Goal: Task Accomplishment & Management: Manage account settings

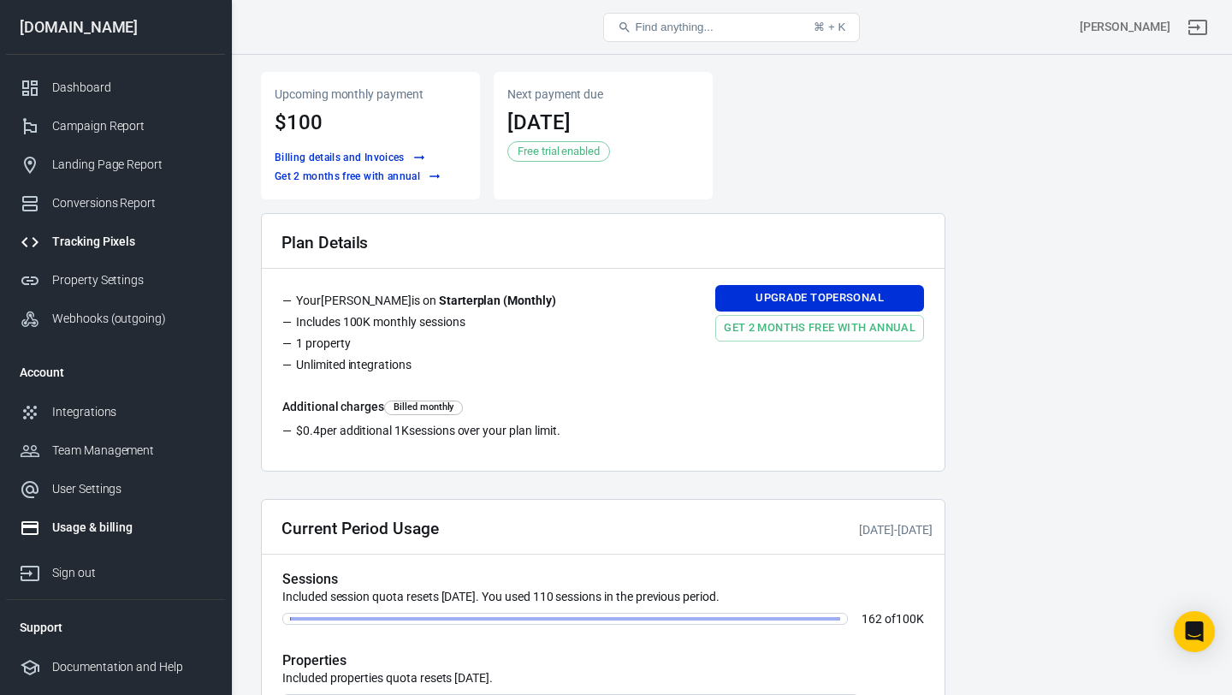
click at [112, 246] on div "Tracking Pixels" at bounding box center [131, 242] width 159 height 18
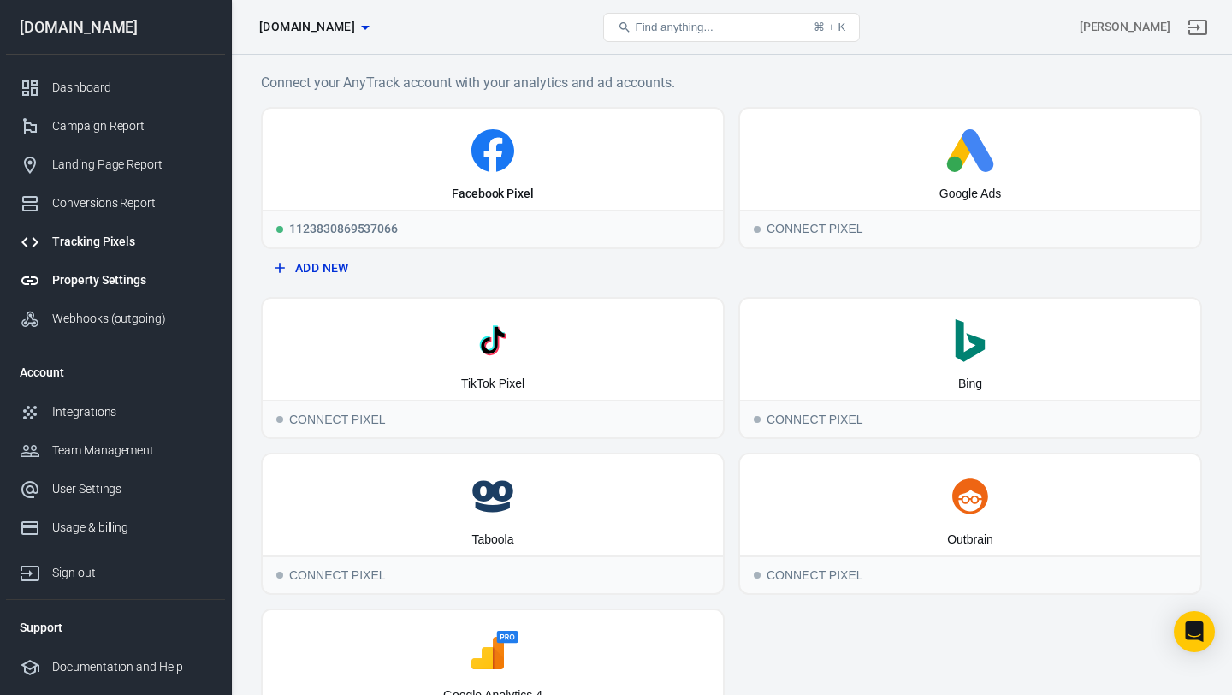
click at [126, 269] on link "Property Settings" at bounding box center [115, 280] width 219 height 38
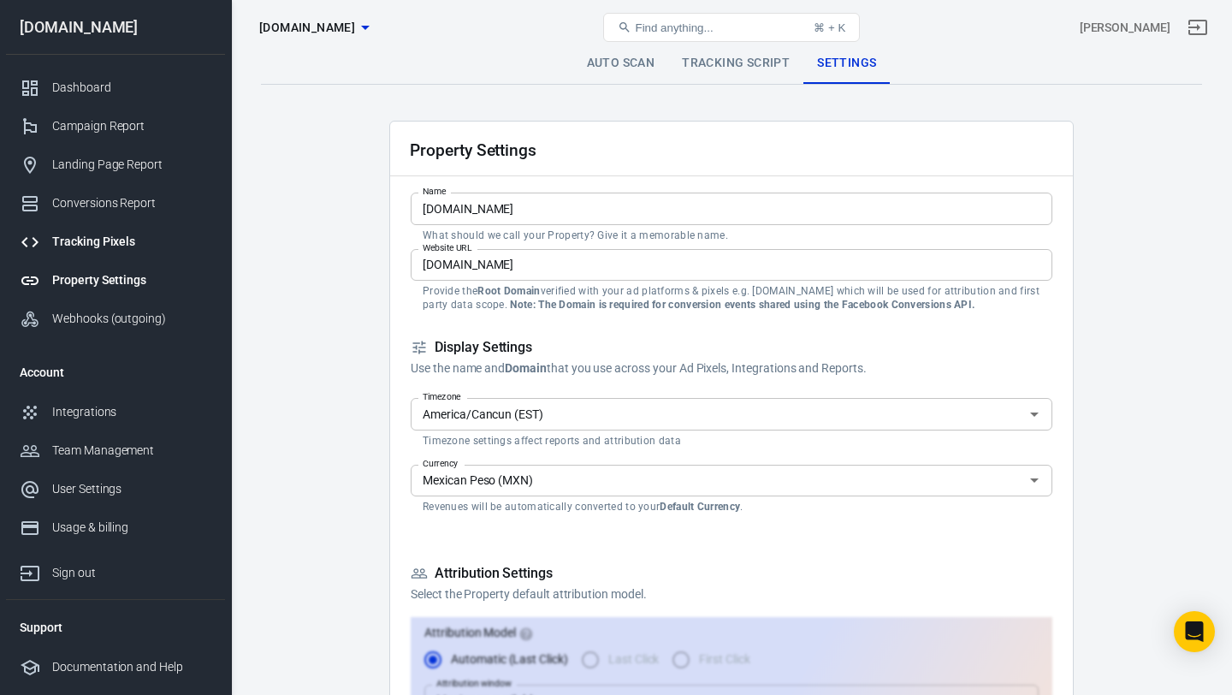
click at [115, 246] on div "Tracking Pixels" at bounding box center [131, 242] width 159 height 18
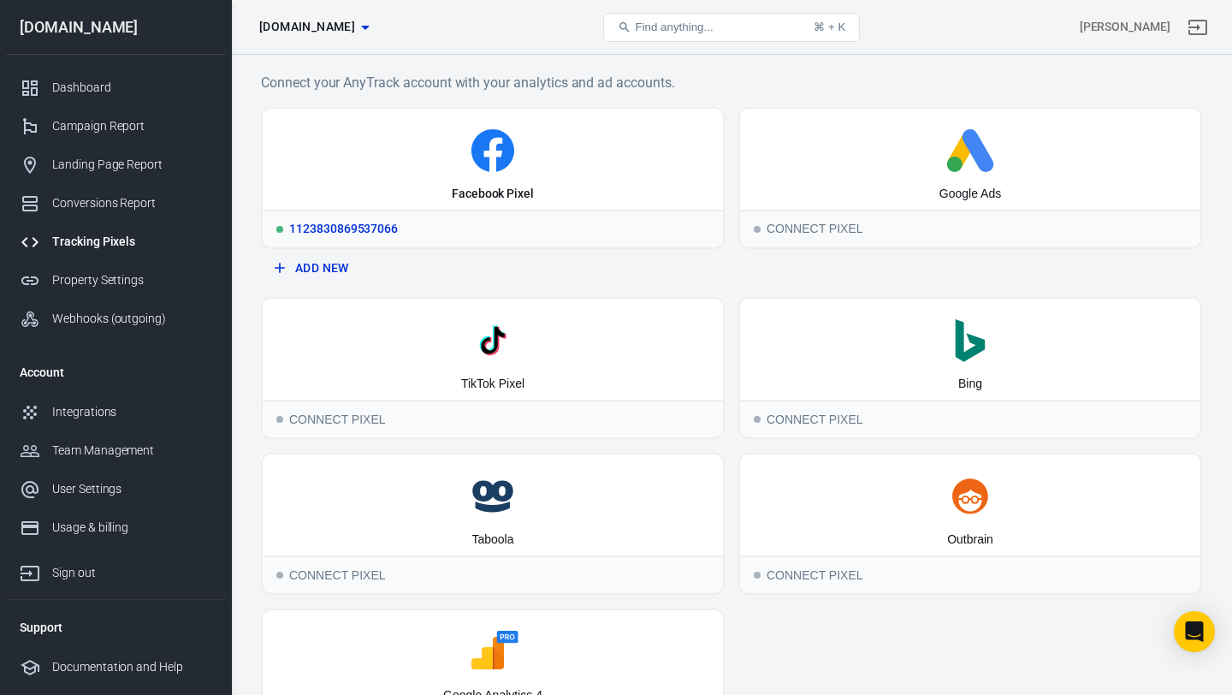
click at [553, 121] on div "Facebook Pixel" at bounding box center [493, 159] width 460 height 101
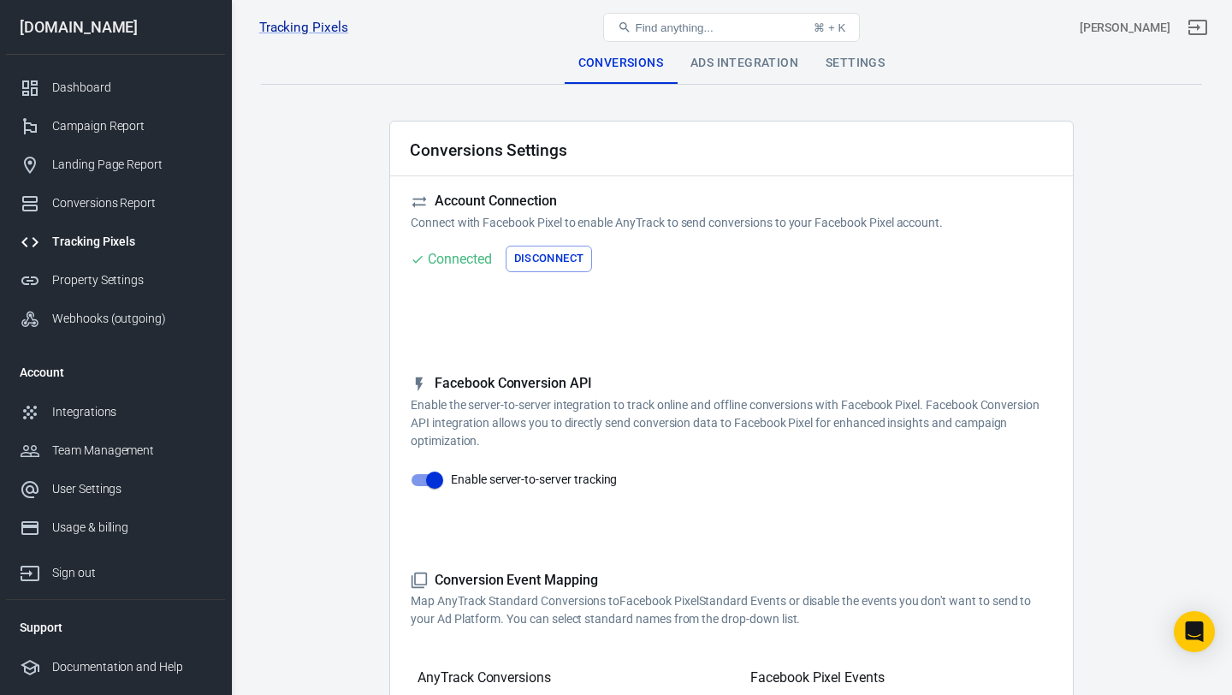
click at [750, 74] on div "Ads Integration" at bounding box center [744, 63] width 135 height 41
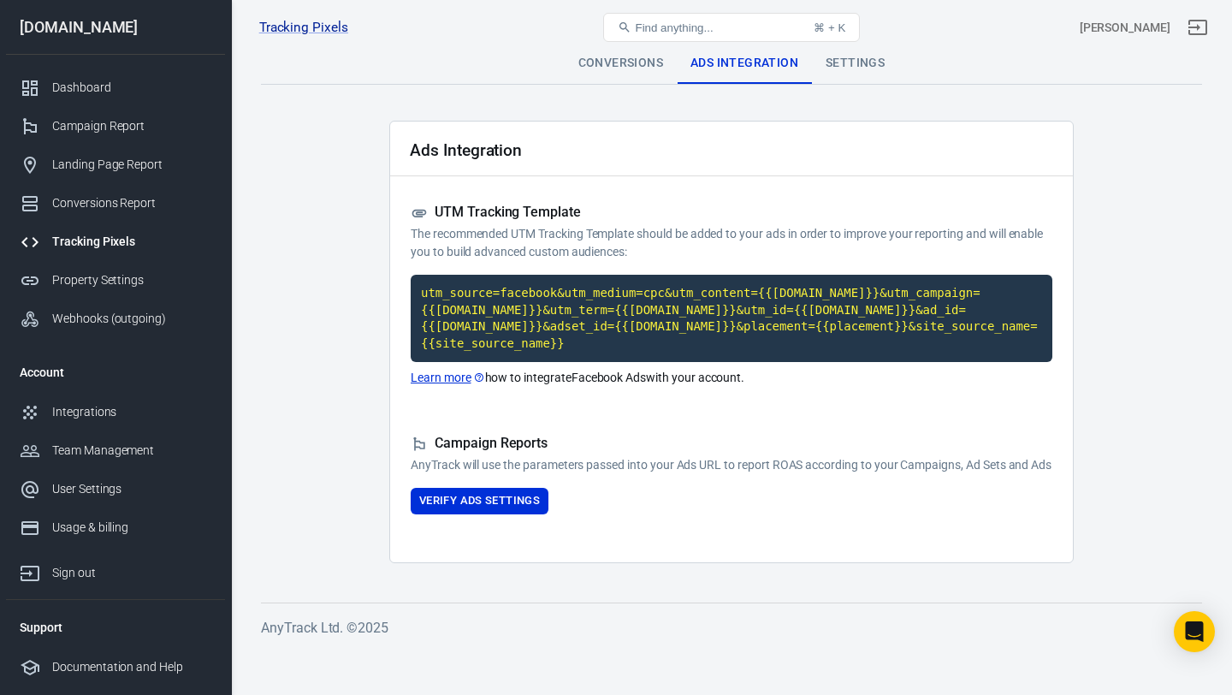
click at [855, 53] on div "Tracking Pixels [PERSON_NAME] HBA Pixel 2.0 1123830869537066, [DOMAIN_NAME] Fin…" at bounding box center [732, 27] width 1000 height 55
click at [855, 62] on div "Settings" at bounding box center [855, 63] width 86 height 41
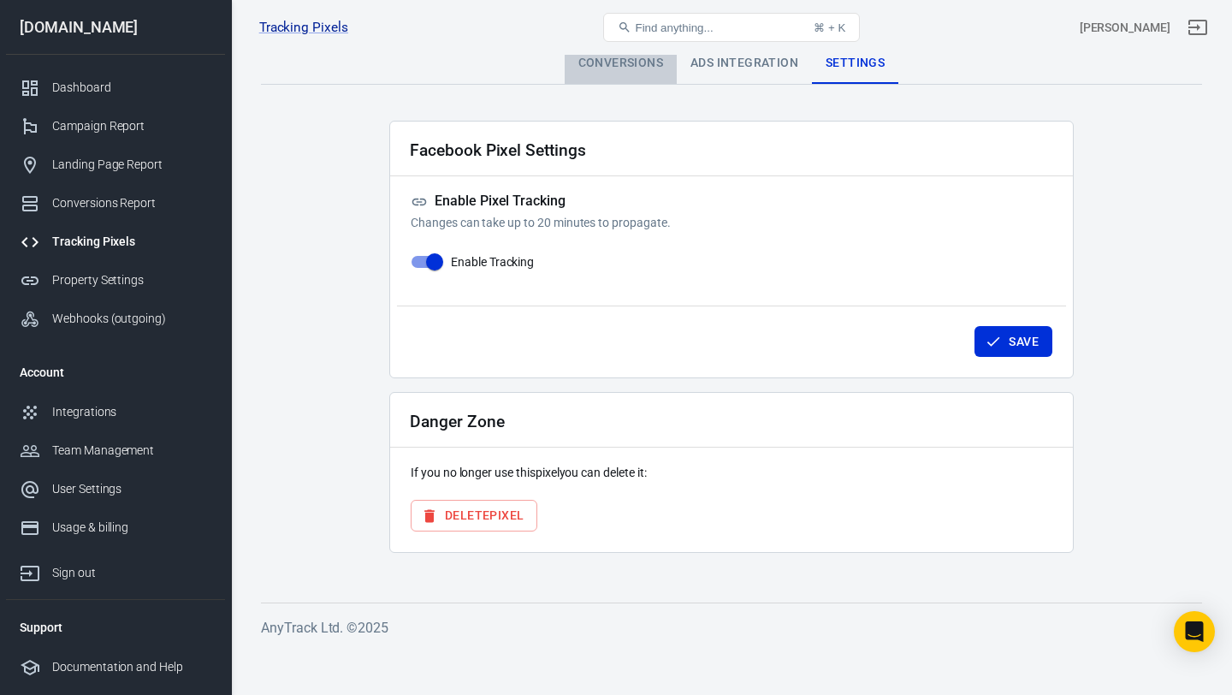
click at [643, 69] on div "Conversions" at bounding box center [621, 63] width 112 height 41
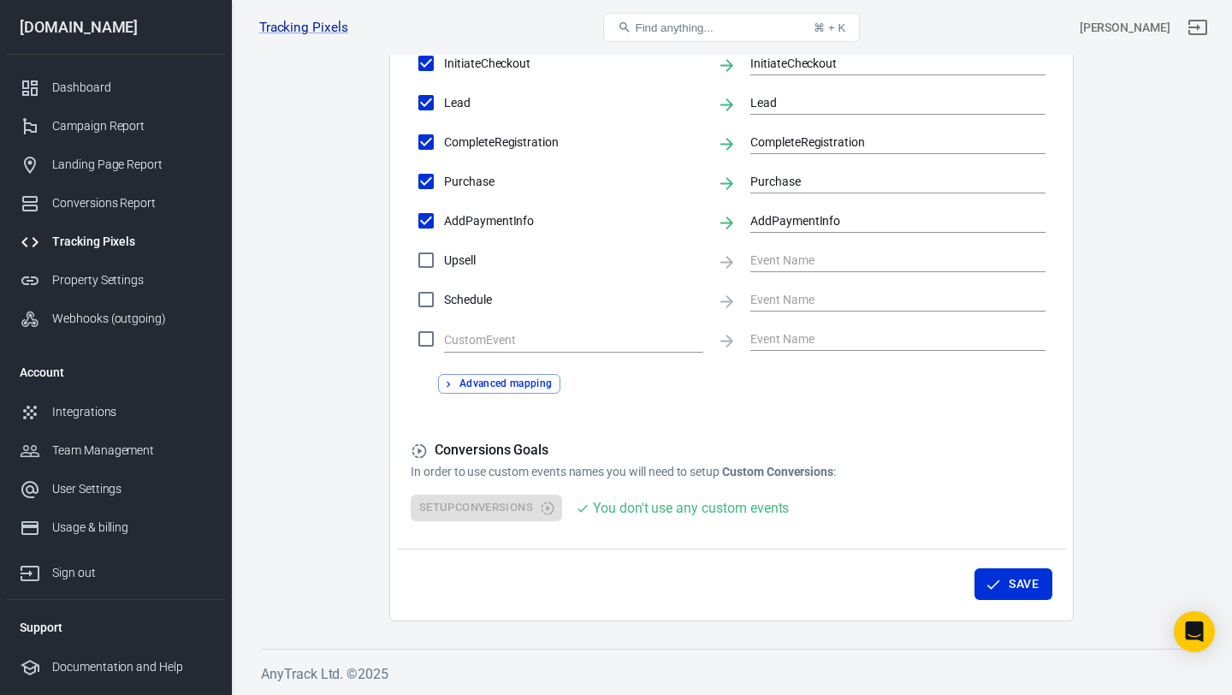
scroll to position [817, 0]
click at [507, 516] on div "Setup Conversions You don't use any custom events" at bounding box center [732, 507] width 642 height 27
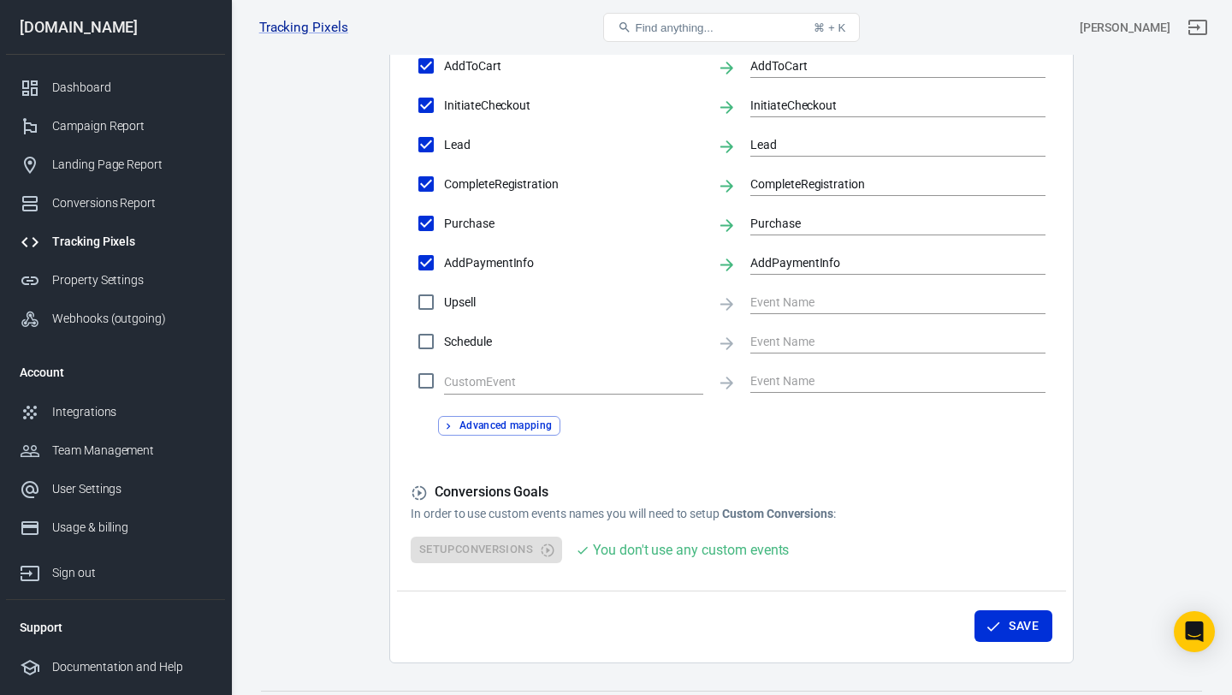
scroll to position [772, 0]
click at [505, 510] on p "In order to use custom events names you will need to setup Custom Conversions :" at bounding box center [732, 515] width 642 height 18
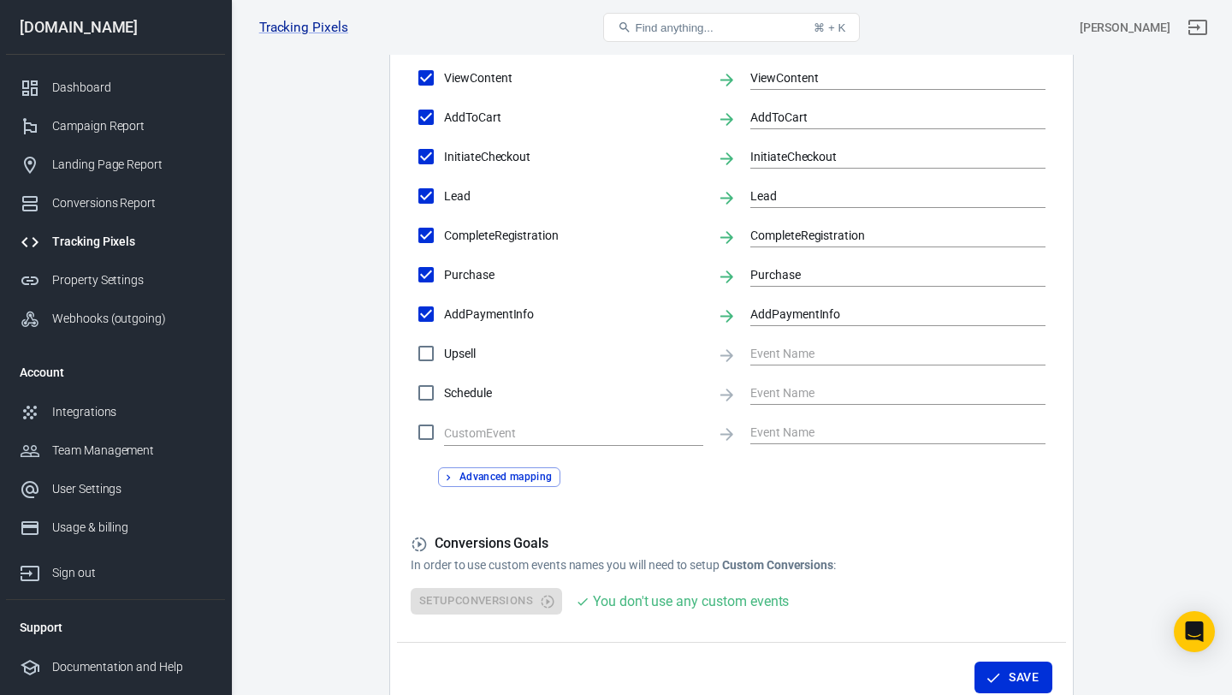
scroll to position [817, 0]
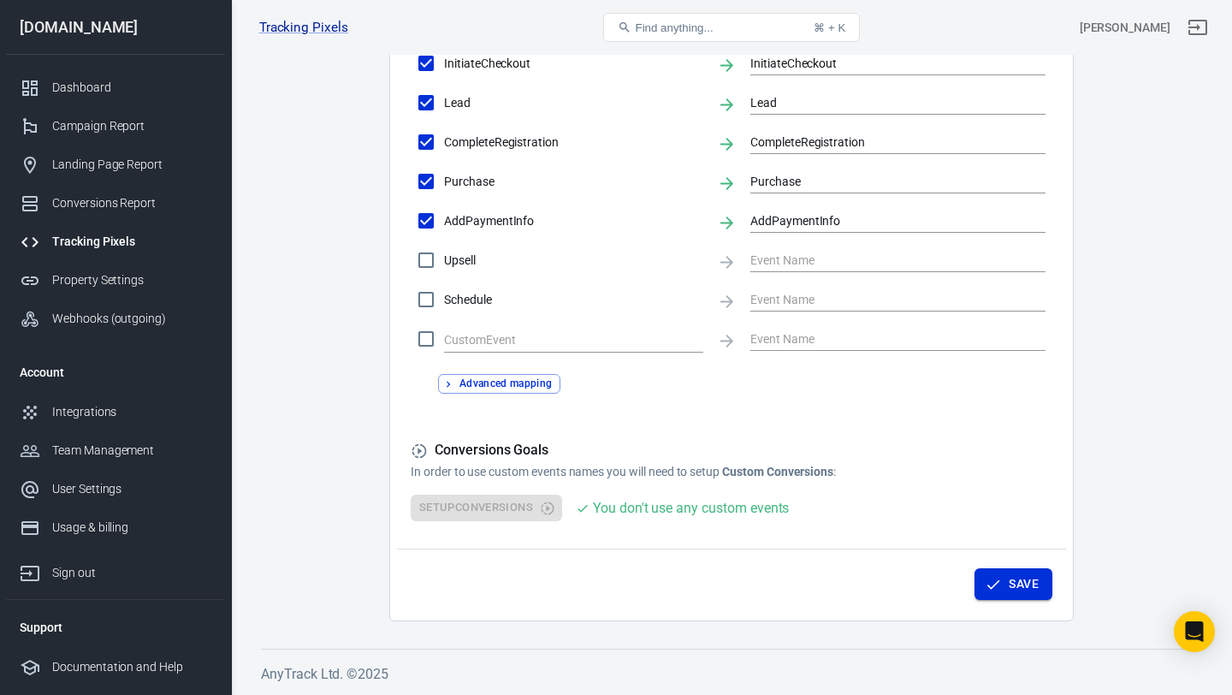
click at [1022, 595] on button "Save" at bounding box center [1013, 584] width 78 height 32
click at [627, 456] on h5 "Conversions Goals" at bounding box center [732, 450] width 642 height 18
click at [439, 319] on div "OutboundClick ViewContent FormSubmit SubmitApplication ViewContent ViewContent …" at bounding box center [732, 122] width 642 height 469
click at [439, 311] on input "Schedule" at bounding box center [426, 299] width 36 height 36
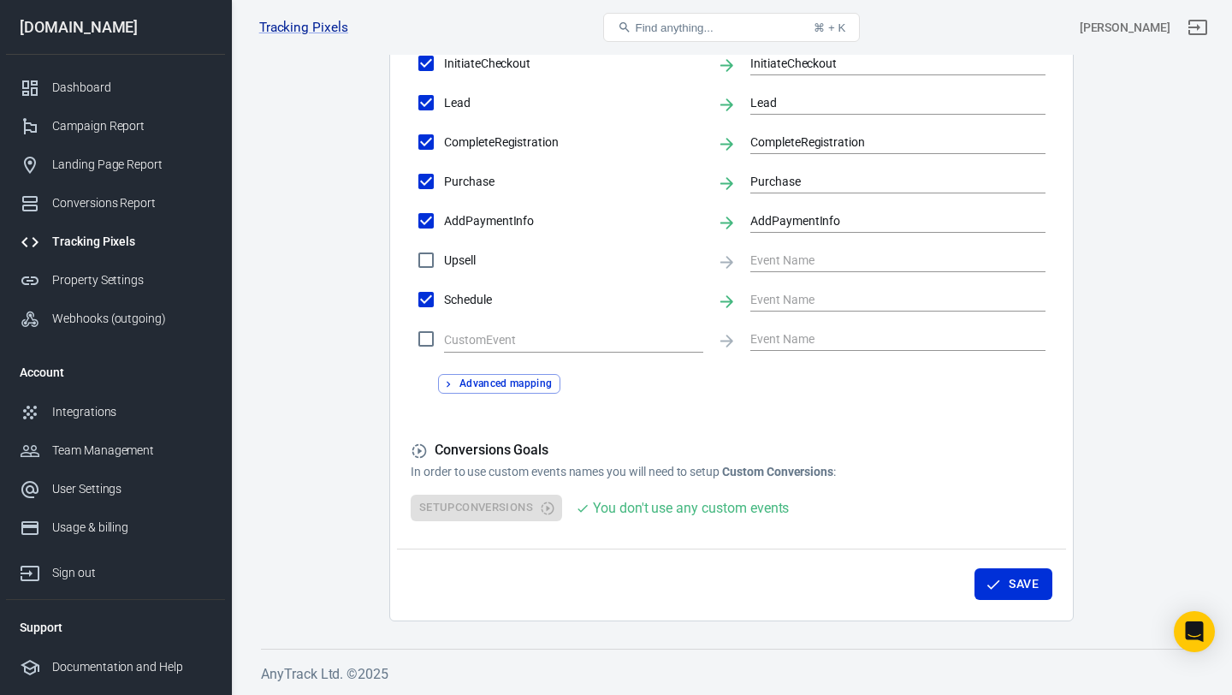
checkbox input "false"
click at [537, 519] on div "Setup Conversions You don't use any custom events" at bounding box center [732, 507] width 642 height 27
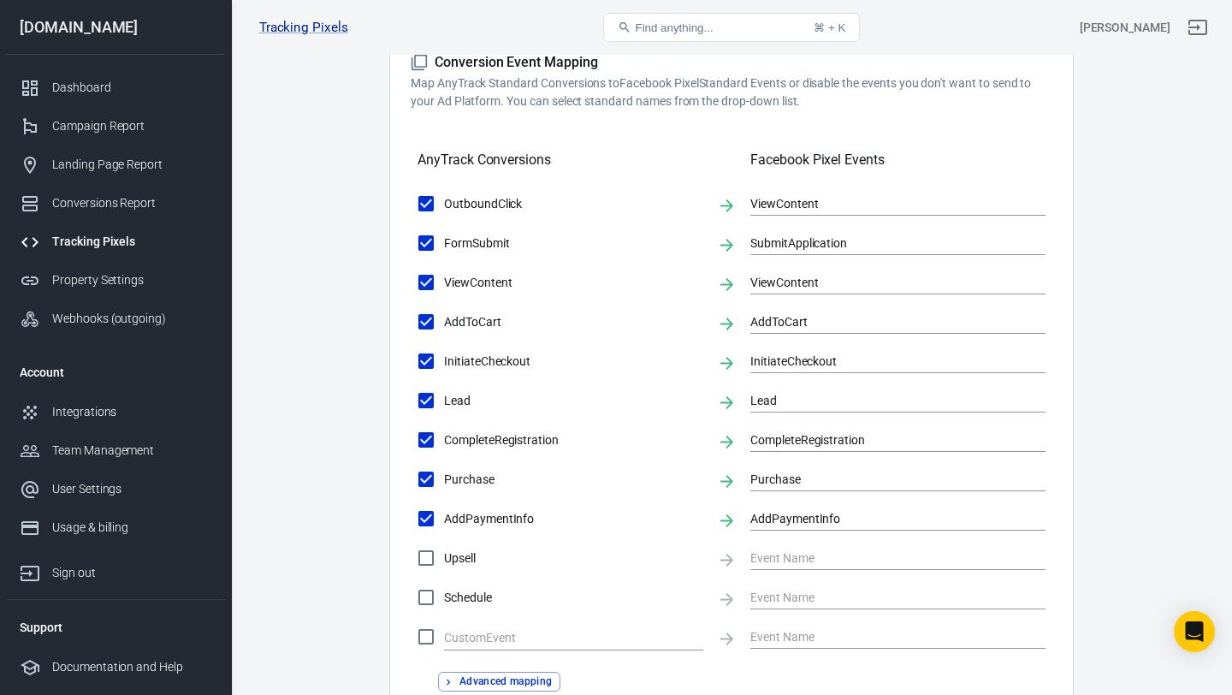
scroll to position [0, 0]
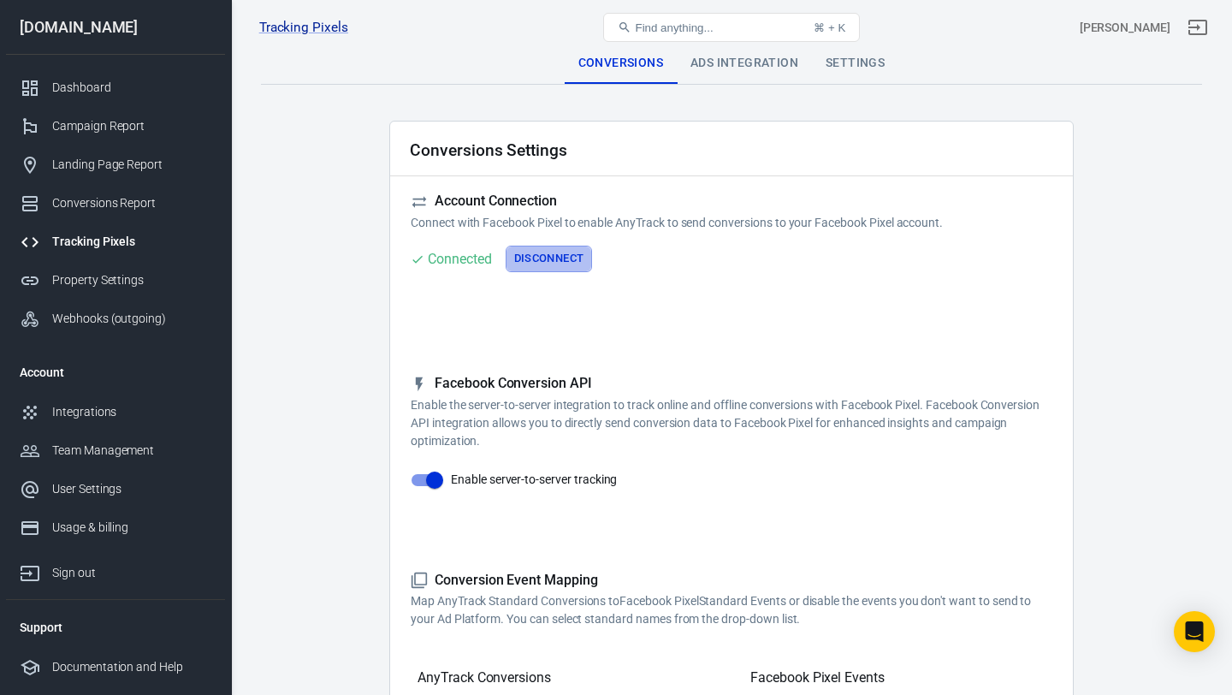
click at [555, 257] on button "Disconnect" at bounding box center [549, 259] width 87 height 27
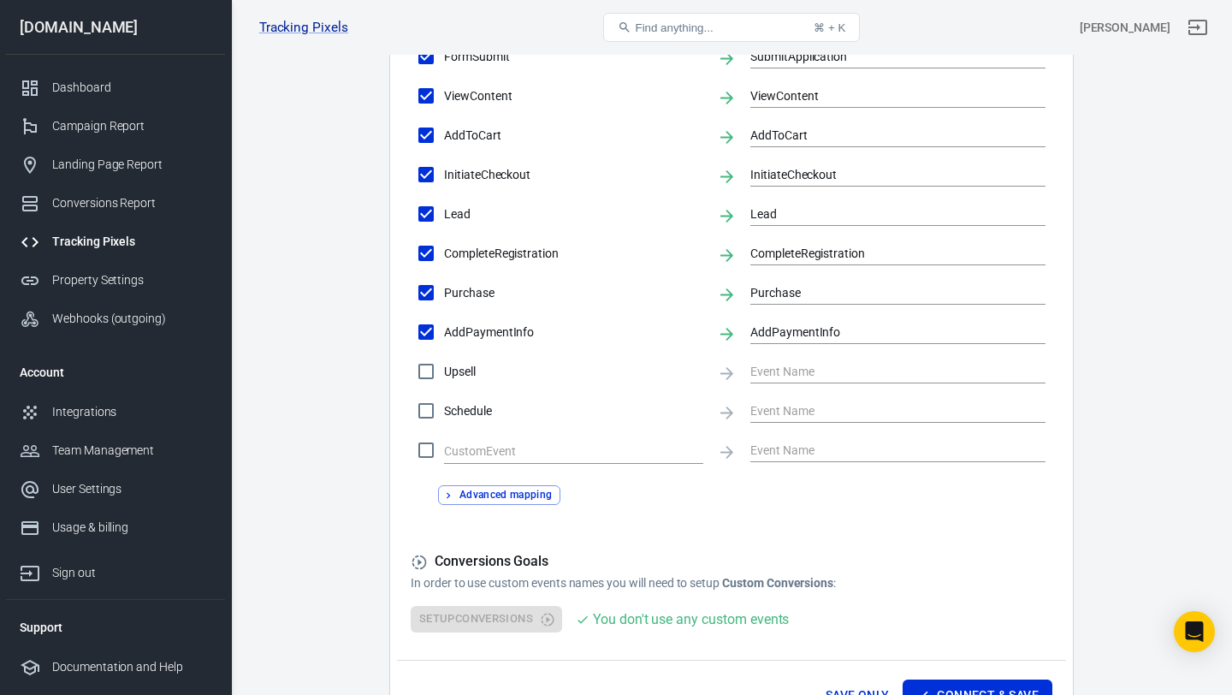
scroll to position [817, 0]
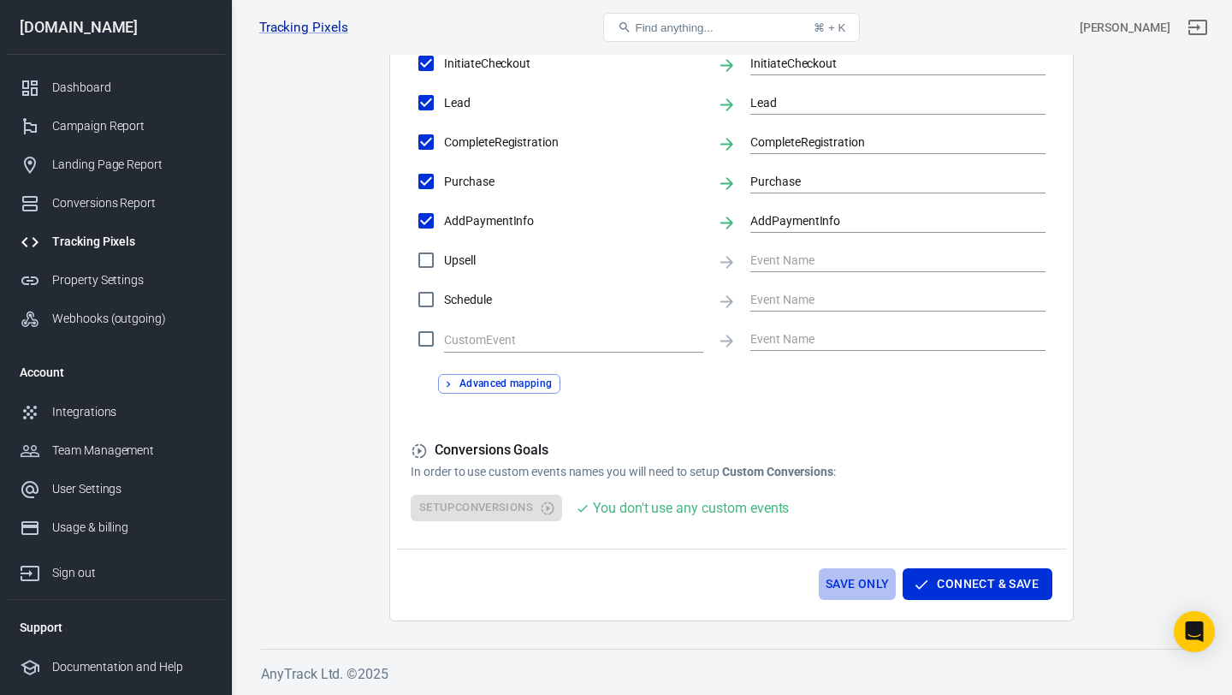
click at [861, 582] on button "Save Only" at bounding box center [858, 584] width 78 height 32
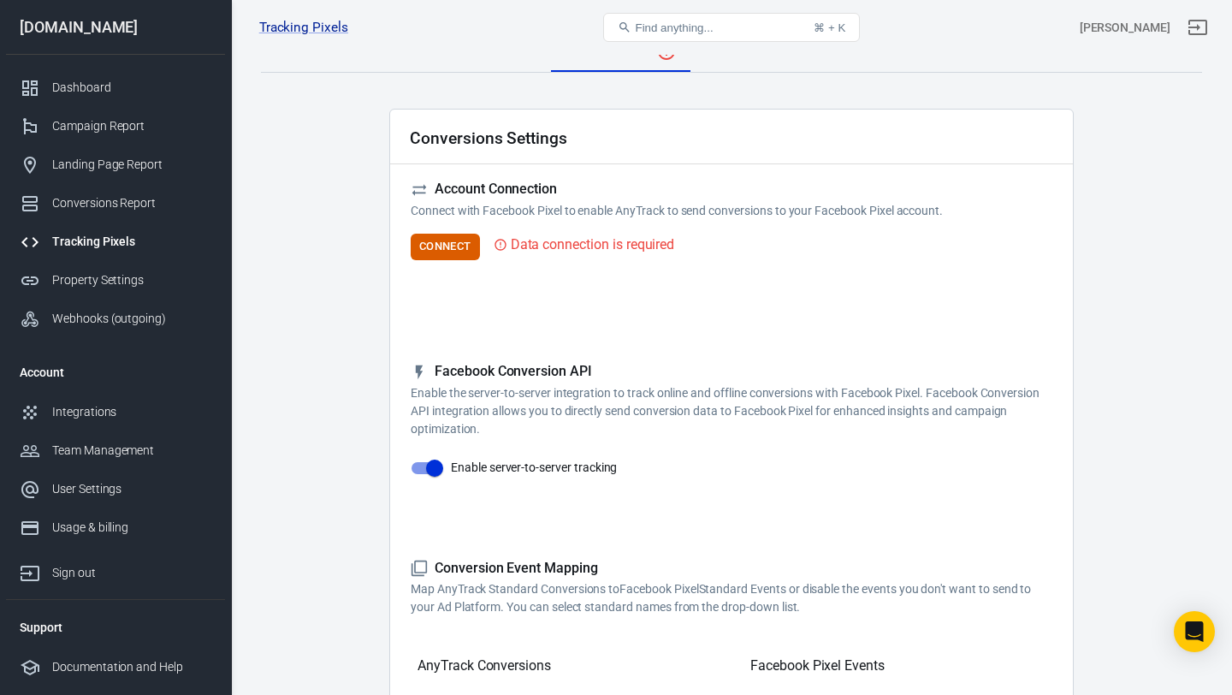
scroll to position [0, 0]
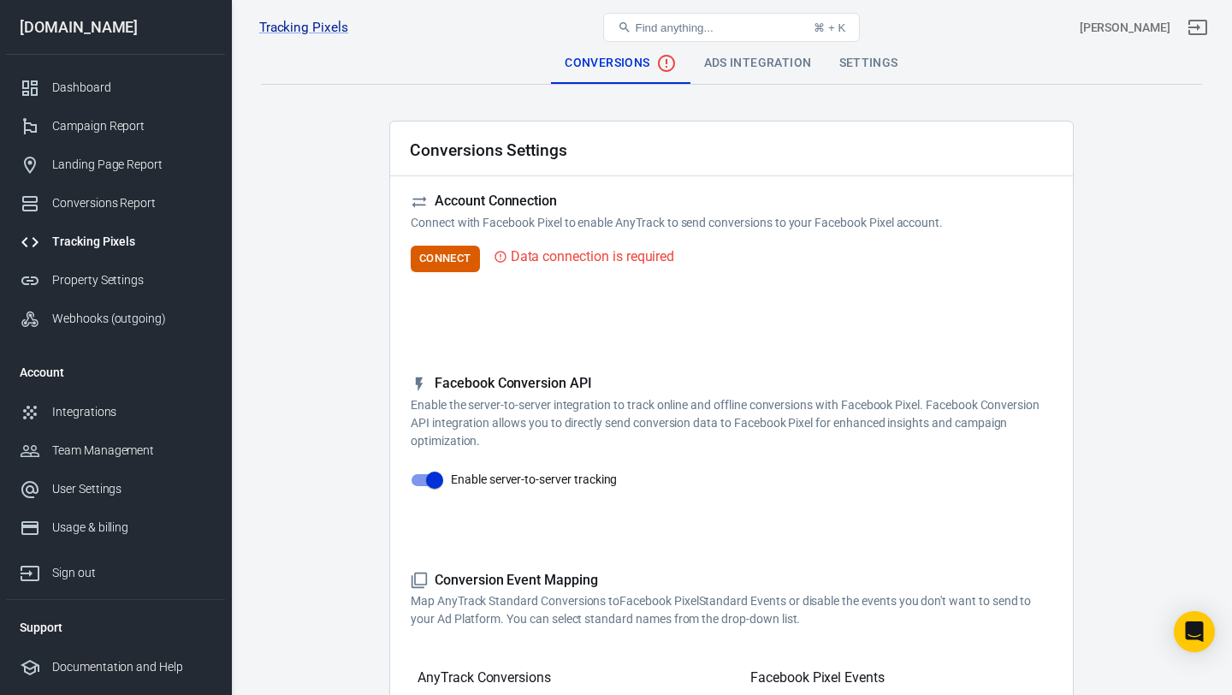
click at [757, 58] on div "Ads Integration" at bounding box center [757, 63] width 135 height 41
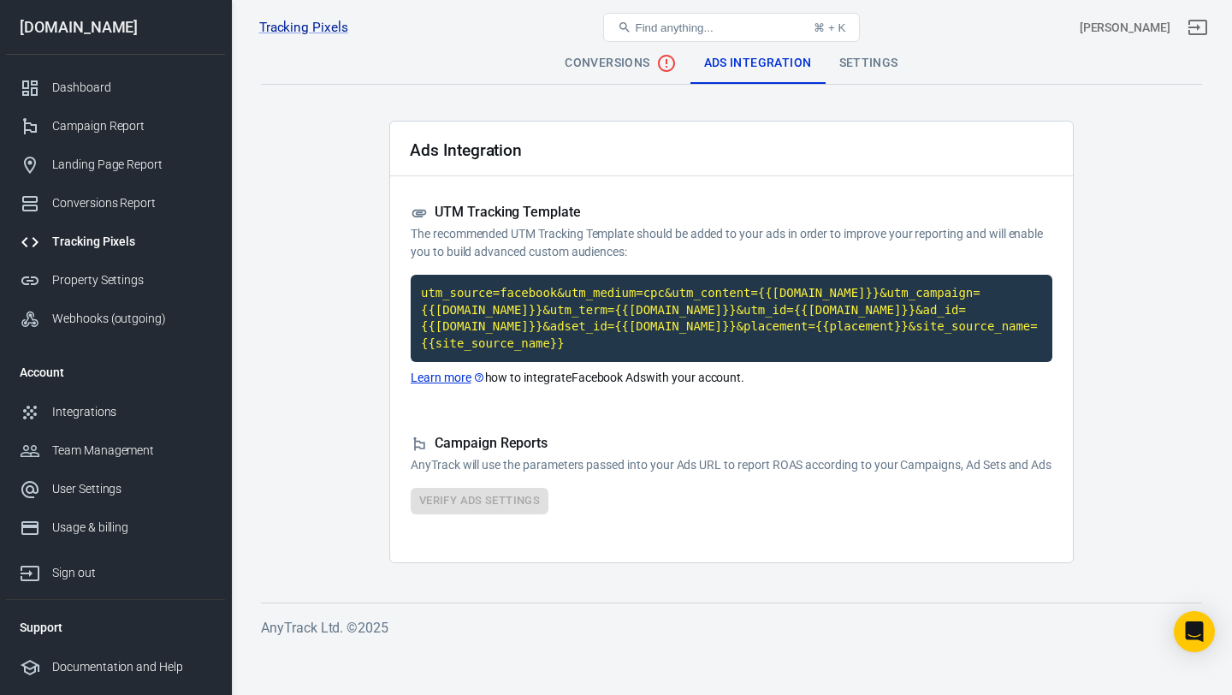
click at [884, 80] on div "Settings" at bounding box center [868, 63] width 86 height 41
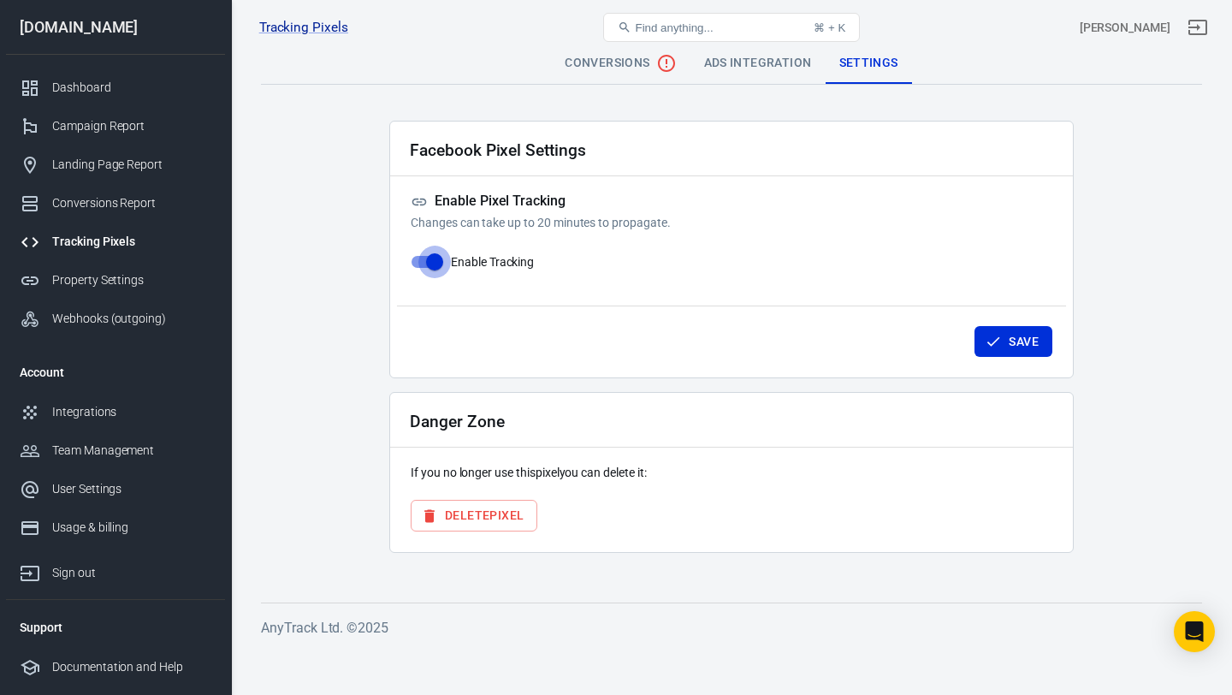
click at [430, 263] on input "Enable Tracking" at bounding box center [435, 262] width 98 height 33
checkbox input "false"
click at [987, 339] on icon "button" at bounding box center [993, 341] width 17 height 17
click at [495, 515] on button "Delete Pixel" at bounding box center [474, 516] width 127 height 32
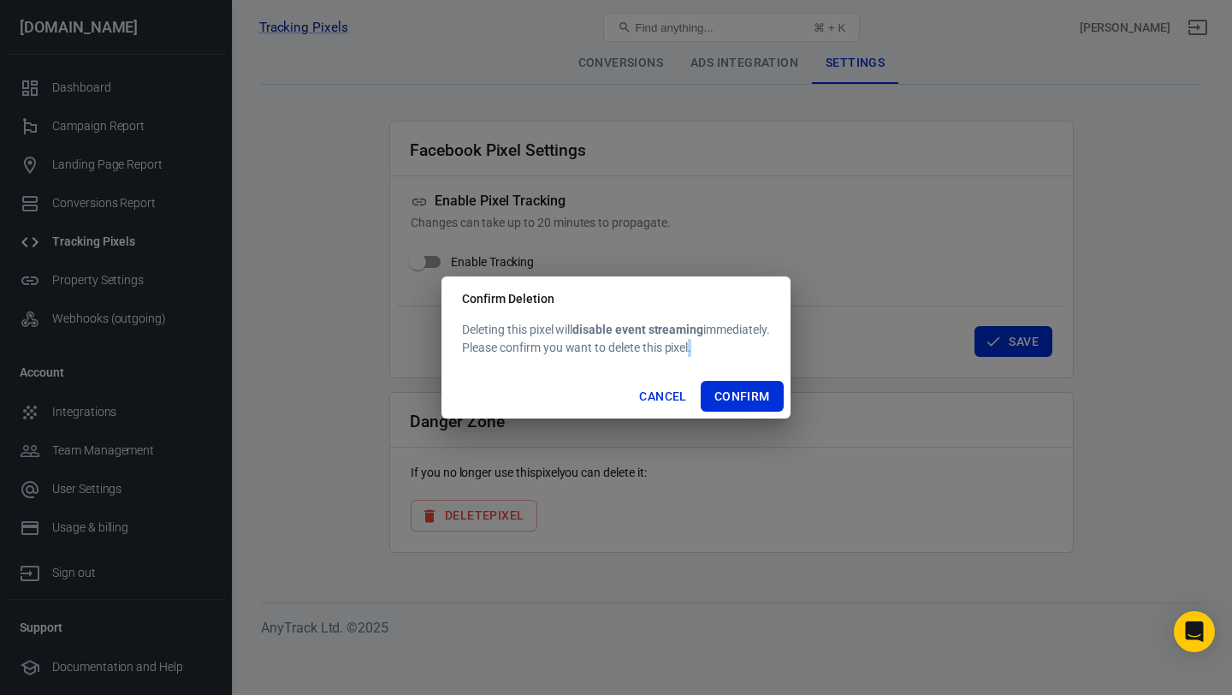
click at [495, 515] on div "Confirm Deletion Deleting this pixel will disable event streaming immediately. …" at bounding box center [616, 347] width 1232 height 695
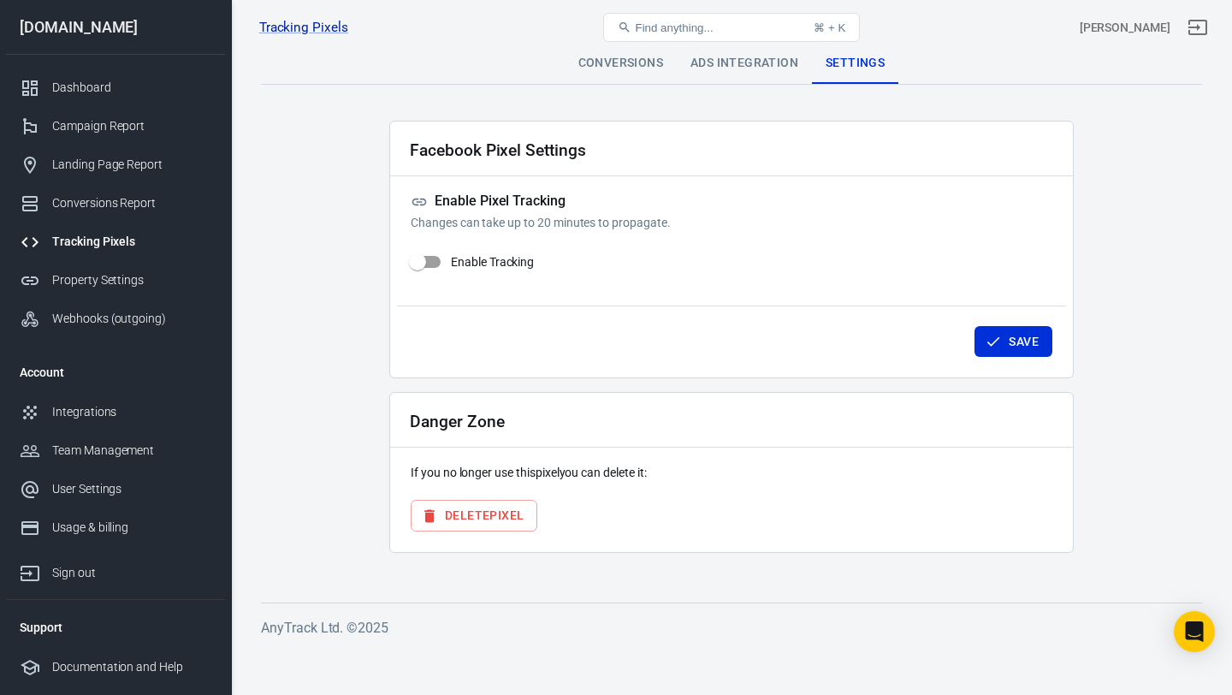
click at [495, 503] on button "Delete Pixel" at bounding box center [474, 516] width 127 height 32
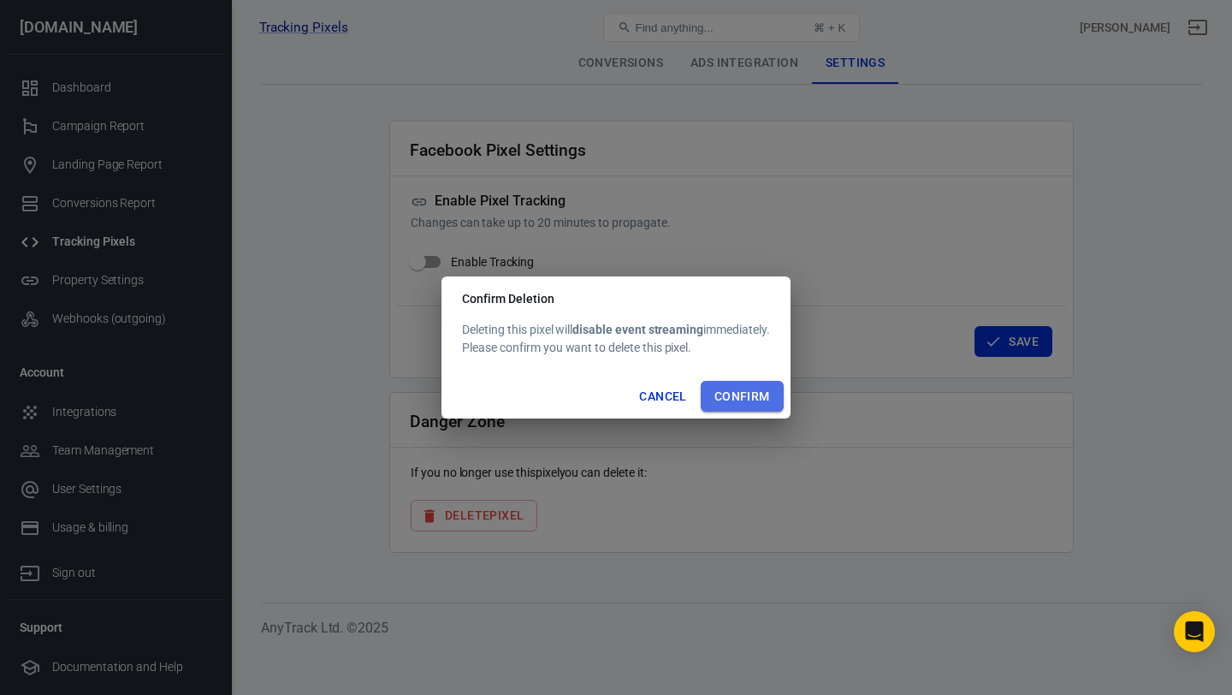
click at [750, 390] on button "Confirm" at bounding box center [742, 397] width 83 height 32
